Goal: Find specific page/section: Find specific page/section

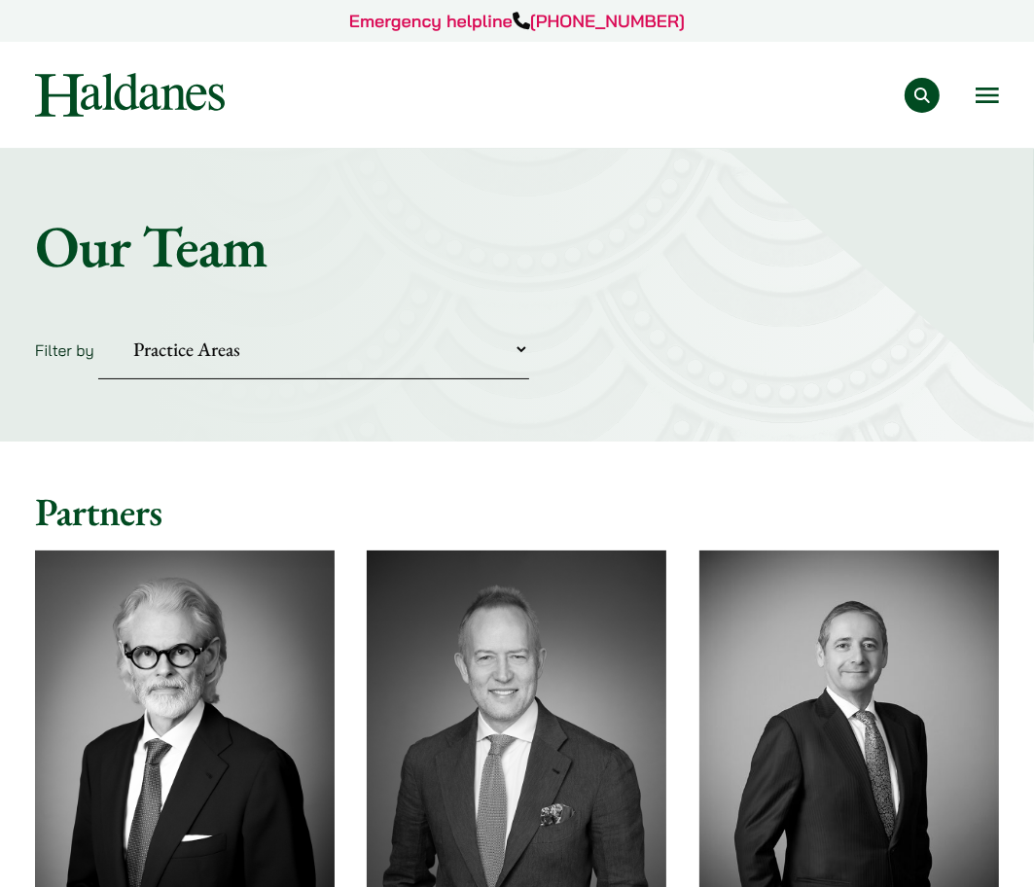
click at [915, 91] on button "Search" at bounding box center [922, 95] width 35 height 35
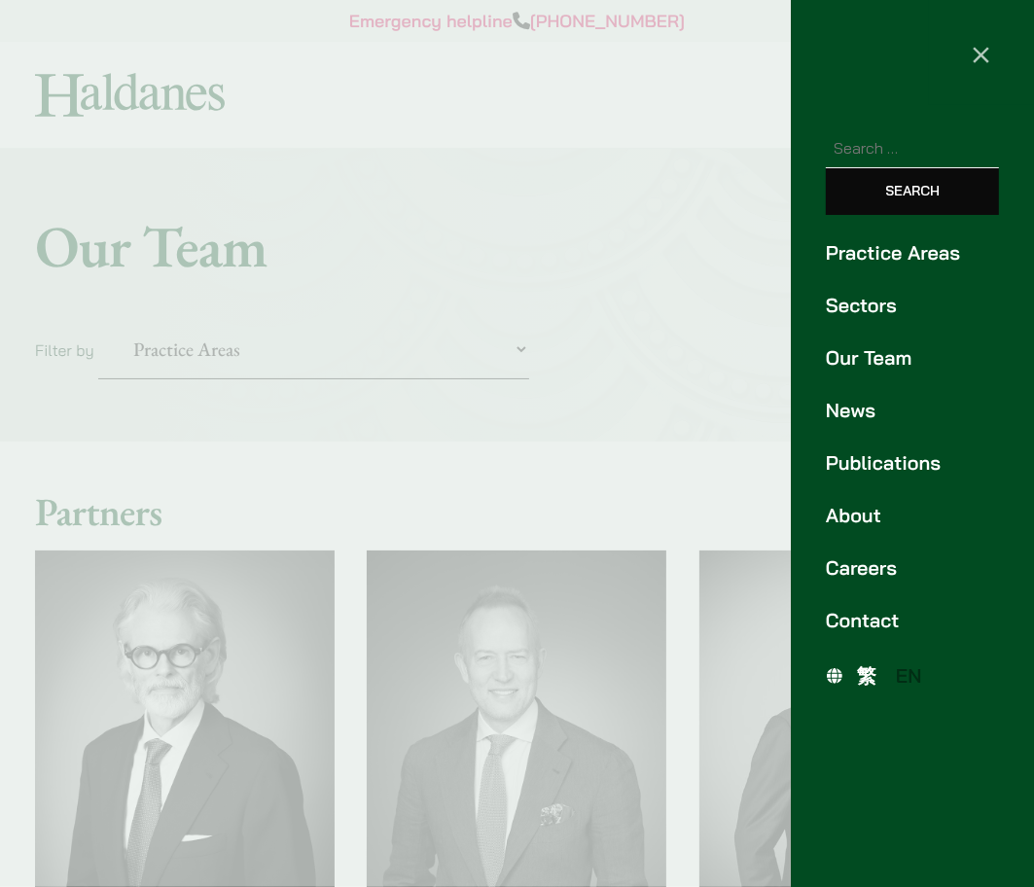
click at [849, 146] on input "Search for:" at bounding box center [912, 148] width 173 height 40
type input "[PERSON_NAME]"
click at [826, 168] on input "Search" at bounding box center [912, 191] width 173 height 47
